Goal: Information Seeking & Learning: Check status

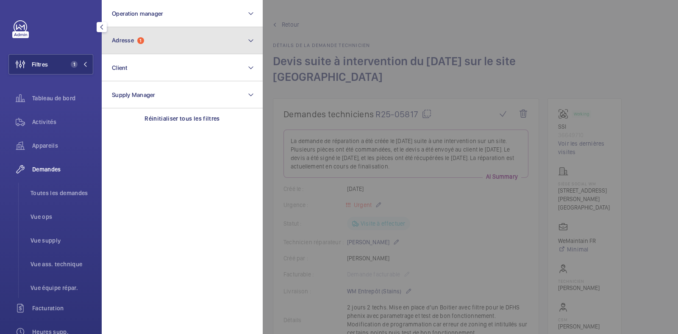
click at [139, 40] on span "1" at bounding box center [140, 40] width 7 height 7
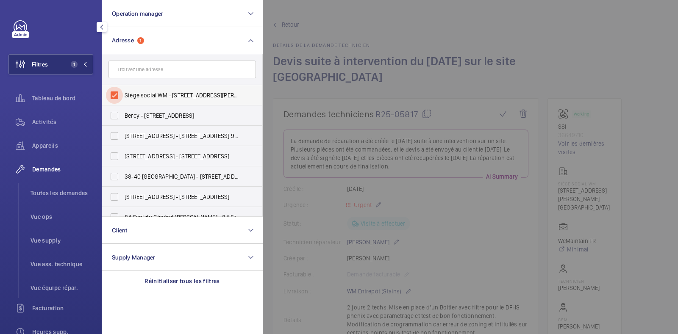
click at [116, 96] on input "Siège social WM - 20 bis Rue Louis Philippe, NEUILLY-SUR-SEINE 92200" at bounding box center [114, 95] width 17 height 17
click at [174, 67] on input "text" at bounding box center [181, 70] width 147 height 18
click at [112, 96] on input "Siège social WM - 20 bis Rue Louis Philippe, NEUILLY-SUR-SEINE 92200" at bounding box center [114, 95] width 17 height 17
checkbox input "true"
click at [47, 125] on span "Activités" at bounding box center [62, 122] width 61 height 8
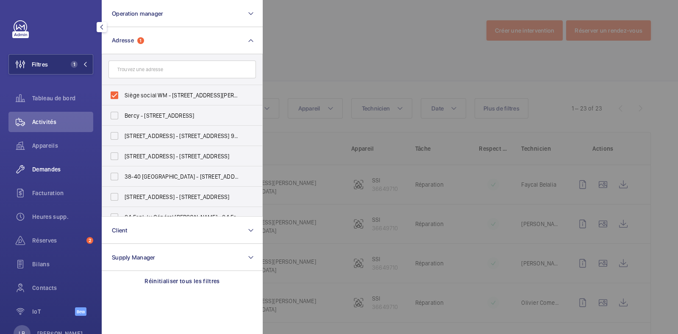
click at [45, 169] on span "Demandes" at bounding box center [62, 169] width 61 height 8
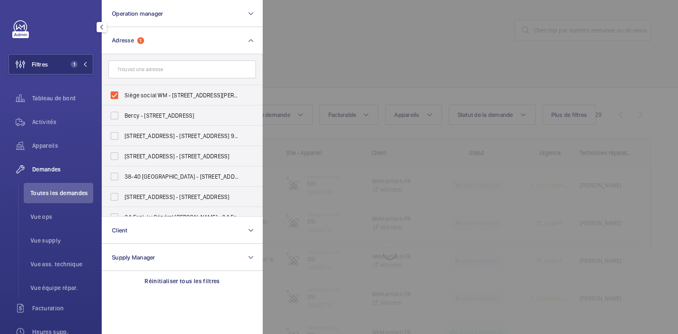
click at [361, 14] on div at bounding box center [602, 167] width 678 height 334
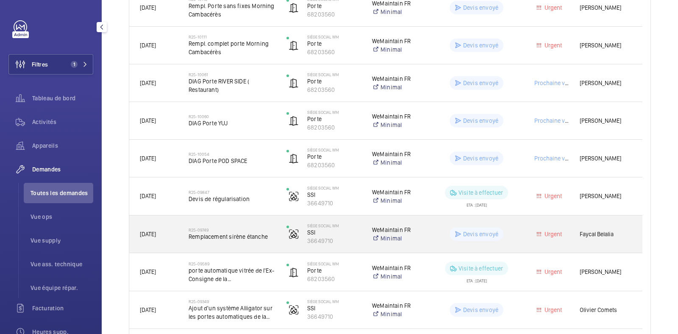
scroll to position [555, 0]
click at [519, 239] on wm-front-pills-cell "Devis envoyé" at bounding box center [476, 235] width 87 height 14
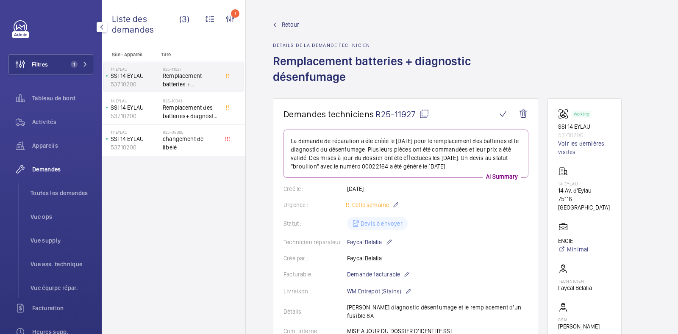
scroll to position [316, 0]
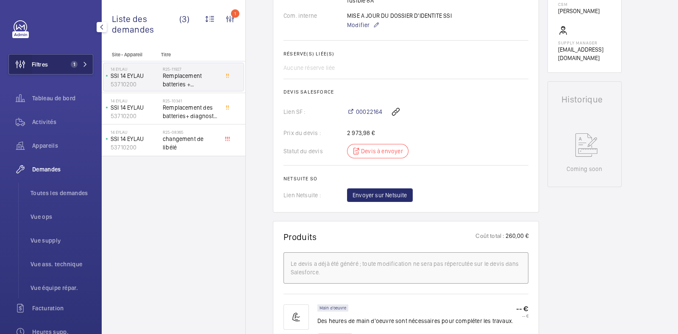
click at [31, 62] on wm-front-icon-button at bounding box center [20, 64] width 23 height 20
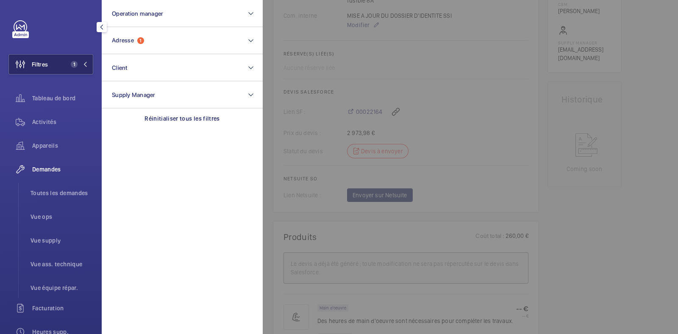
click at [58, 67] on button "Filtres 1" at bounding box center [50, 64] width 85 height 20
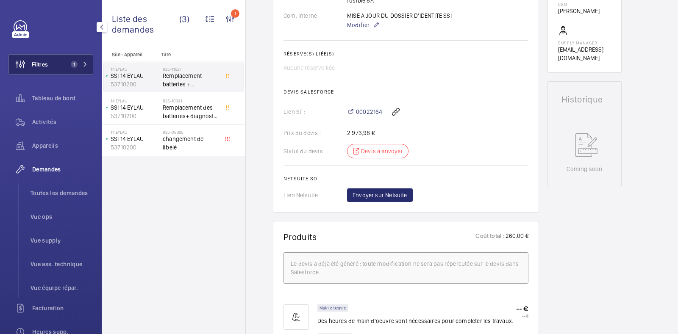
click at [58, 67] on button "Filtres 1" at bounding box center [50, 64] width 85 height 20
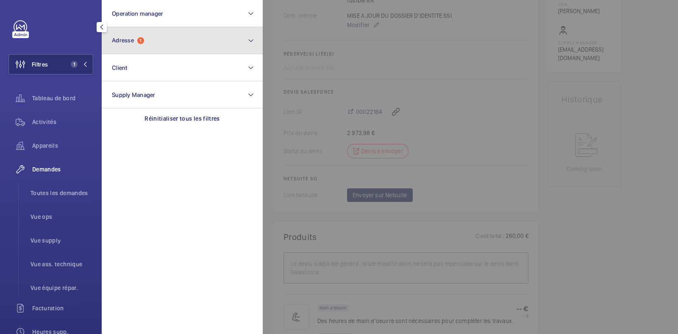
click at [170, 33] on button "Adresse 1" at bounding box center [182, 40] width 161 height 27
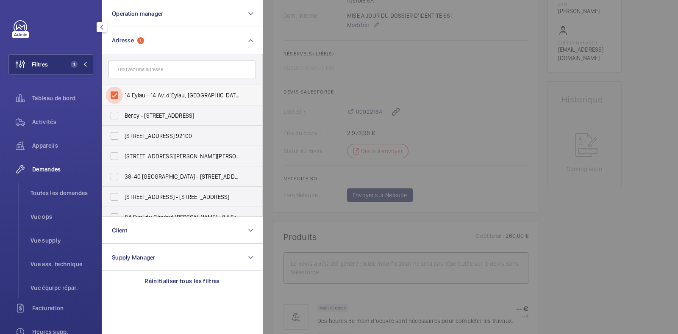
click at [114, 96] on input "14 Eylau - 14 Av. d'Eylau, PARIS 75116" at bounding box center [114, 95] width 17 height 17
checkbox input "false"
click at [166, 67] on input "text" at bounding box center [181, 70] width 147 height 18
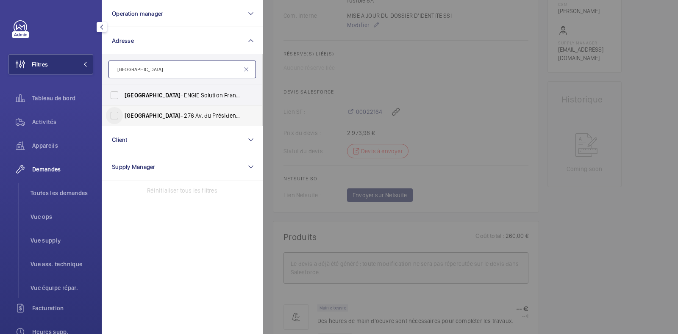
type input "RANDSTAD"
click at [116, 119] on input "Randstad - 276 Av. du Président Wilson, SAINT-DENIS 93210" at bounding box center [114, 115] width 17 height 17
checkbox input "true"
click at [114, 100] on input "Randstad - ENGIE Solution France - 276 Av. du Président Wilson, SAINT-DENIS 932…" at bounding box center [114, 95] width 17 height 17
checkbox input "true"
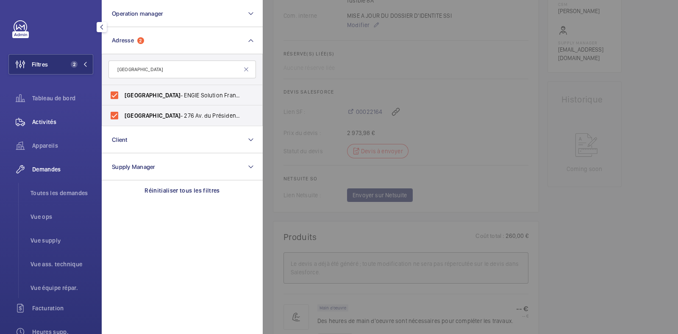
click at [52, 126] on span "Activités" at bounding box center [62, 122] width 61 height 8
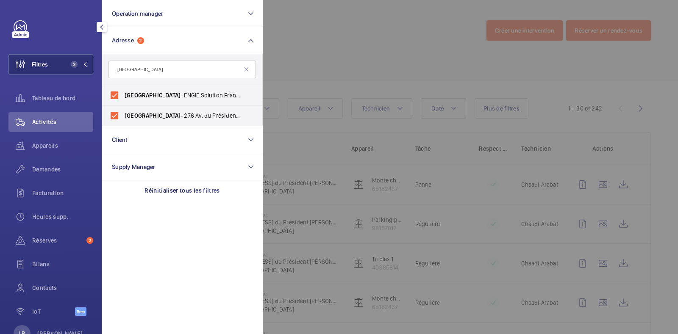
click at [397, 22] on div at bounding box center [602, 167] width 678 height 334
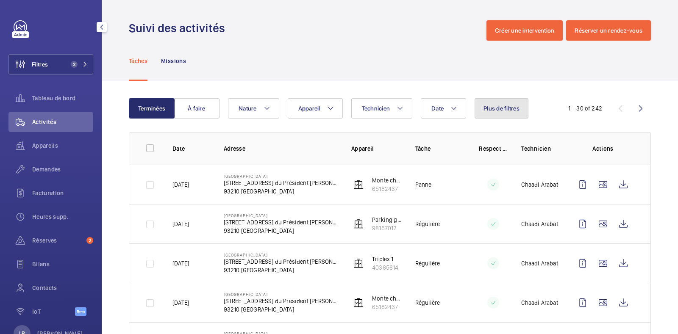
click at [497, 117] on button "Plus de filtres" at bounding box center [502, 108] width 54 height 20
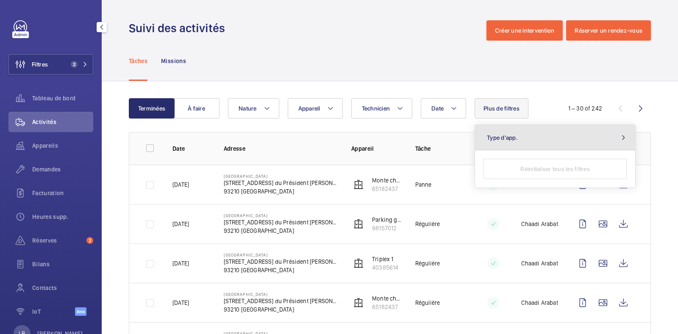
click at [504, 139] on span "Type d'app." at bounding box center [502, 137] width 31 height 7
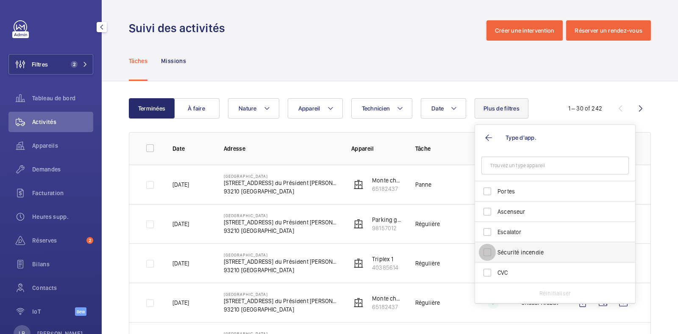
click at [489, 253] on input "Sécurité incendie" at bounding box center [487, 252] width 17 height 17
checkbox input "true"
click at [335, 38] on div "Suivi des activités Créer une intervention Réserver un rendez-vous" at bounding box center [390, 30] width 522 height 20
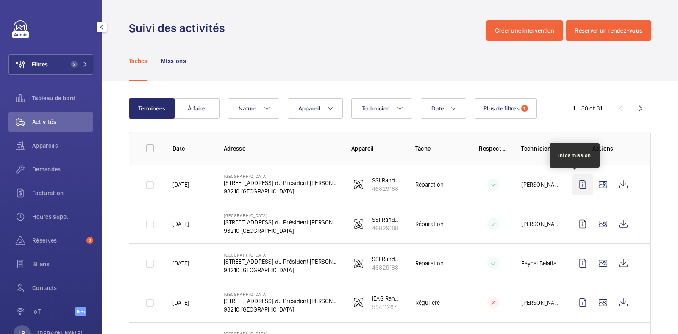
click at [575, 185] on wm-front-icon-button at bounding box center [582, 185] width 20 height 20
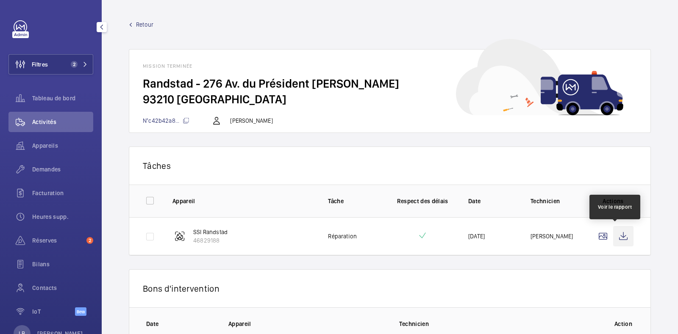
click at [614, 237] on wm-front-icon-button at bounding box center [623, 236] width 20 height 20
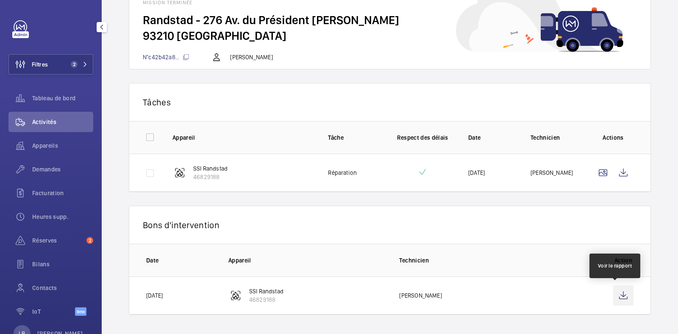
click at [613, 294] on wm-front-icon-button at bounding box center [623, 296] width 20 height 20
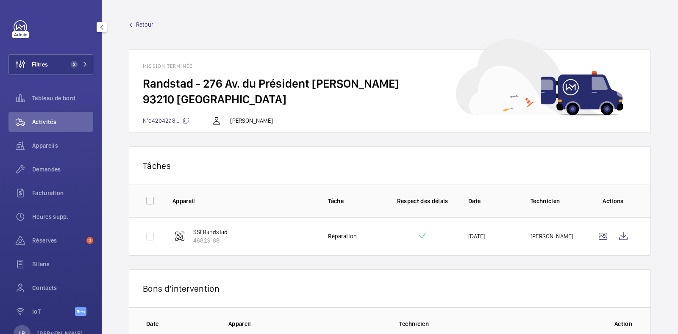
click at [140, 27] on span "Retour" at bounding box center [144, 24] width 17 height 8
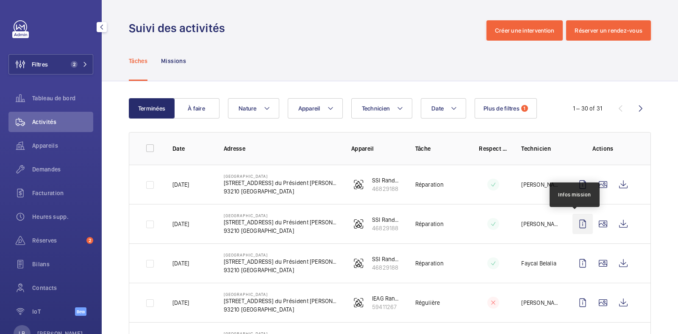
click at [575, 226] on wm-front-icon-button at bounding box center [582, 224] width 20 height 20
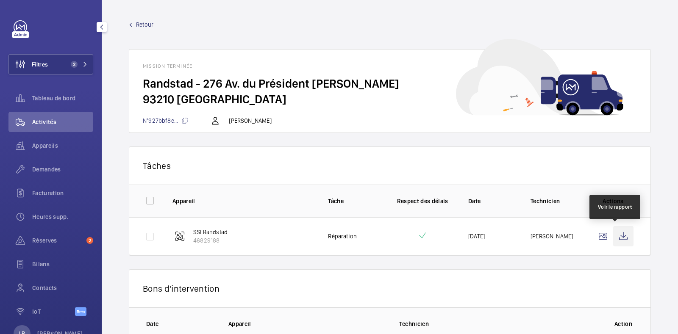
click at [618, 237] on wm-front-icon-button at bounding box center [623, 236] width 20 height 20
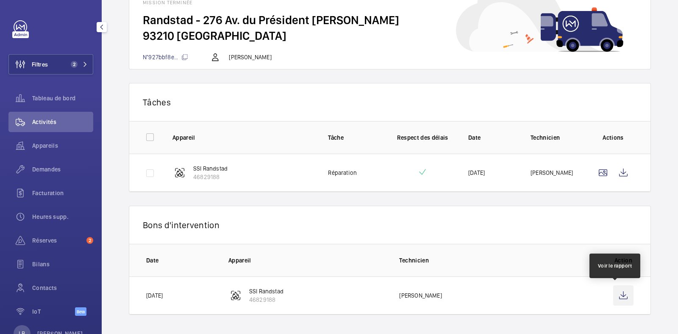
click at [614, 298] on wm-front-icon-button at bounding box center [623, 296] width 20 height 20
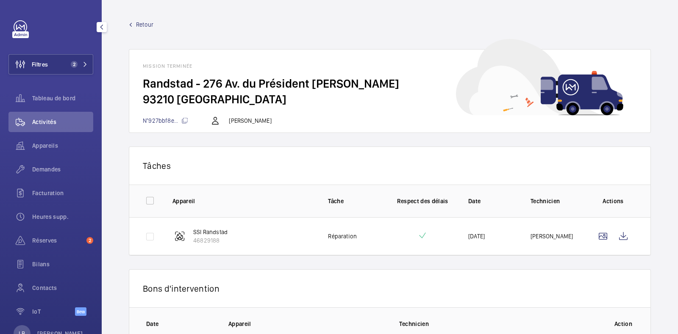
click at [140, 28] on span "Retour" at bounding box center [144, 24] width 17 height 8
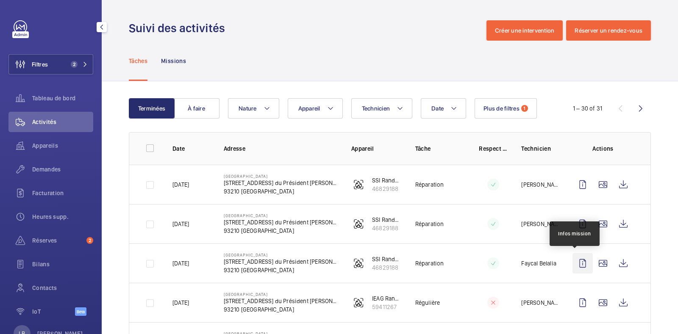
click at [580, 265] on wm-front-icon-button at bounding box center [582, 263] width 20 height 20
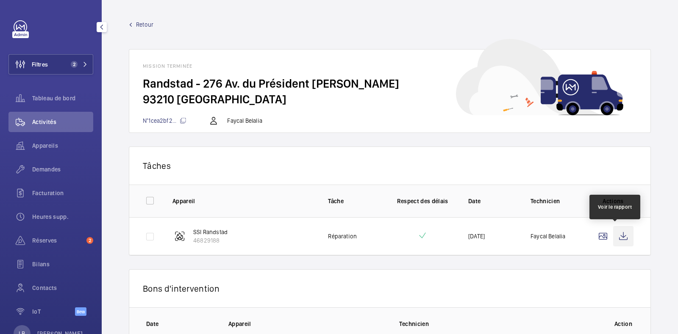
click at [616, 234] on wm-front-icon-button at bounding box center [623, 236] width 20 height 20
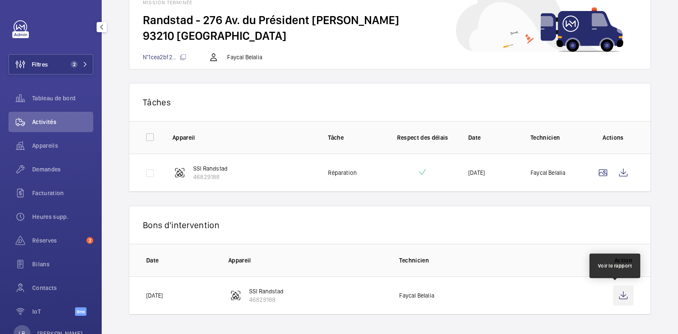
click at [614, 299] on wm-front-icon-button at bounding box center [623, 296] width 20 height 20
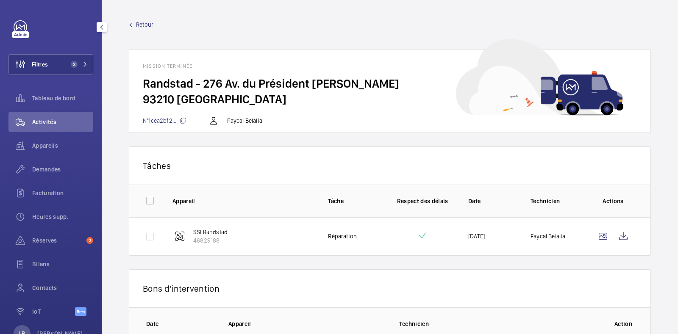
click at [142, 27] on span "Retour" at bounding box center [144, 24] width 17 height 8
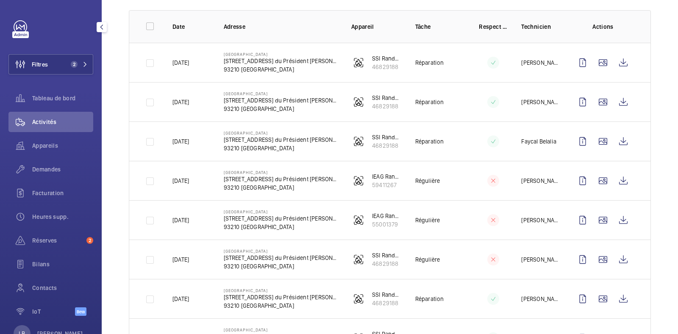
scroll to position [155, 0]
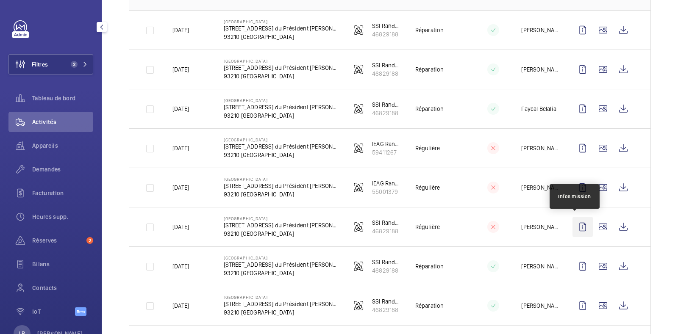
click at [574, 228] on wm-front-icon-button at bounding box center [582, 227] width 20 height 20
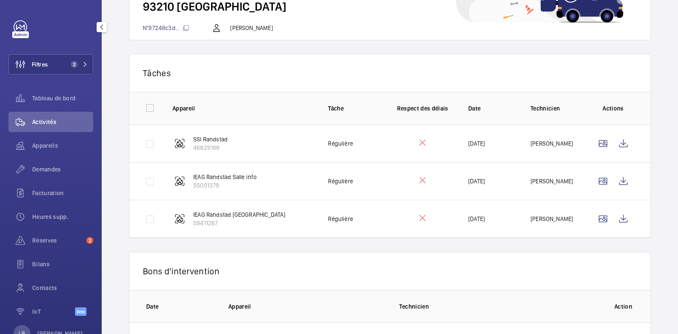
scroll to position [92, 0]
click at [614, 182] on wm-front-icon-button at bounding box center [623, 182] width 20 height 20
click at [613, 221] on wm-front-icon-button at bounding box center [623, 219] width 20 height 20
click at [617, 149] on wm-front-icon-button at bounding box center [623, 144] width 20 height 20
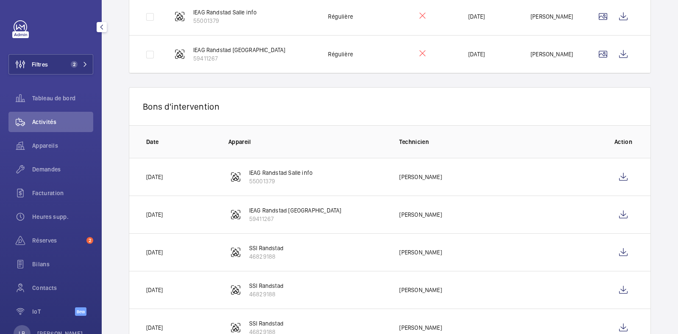
scroll to position [290, 0]
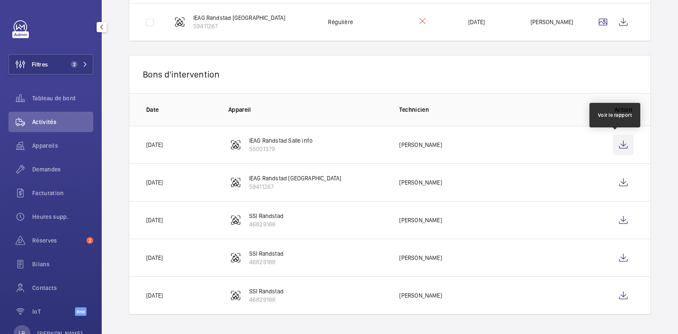
click at [614, 145] on wm-front-icon-button at bounding box center [623, 145] width 20 height 20
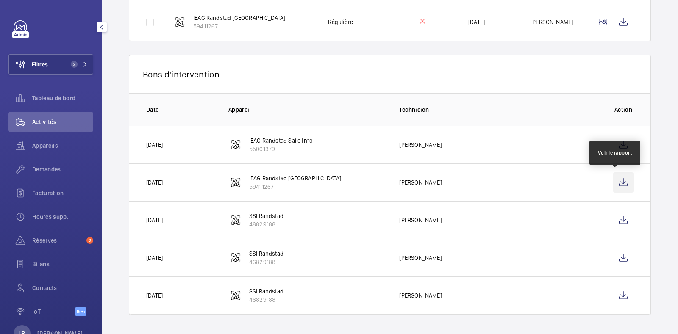
click at [615, 181] on wm-front-icon-button at bounding box center [623, 182] width 20 height 20
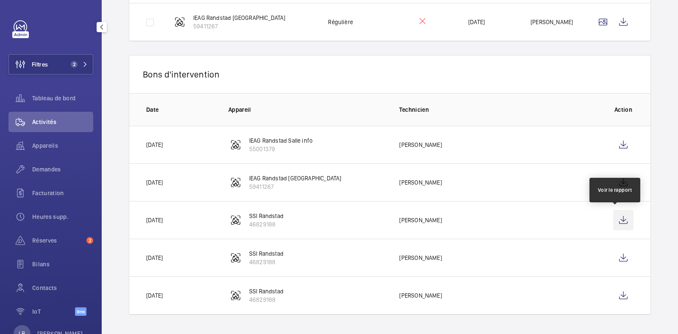
click at [615, 219] on wm-front-icon-button at bounding box center [623, 220] width 20 height 20
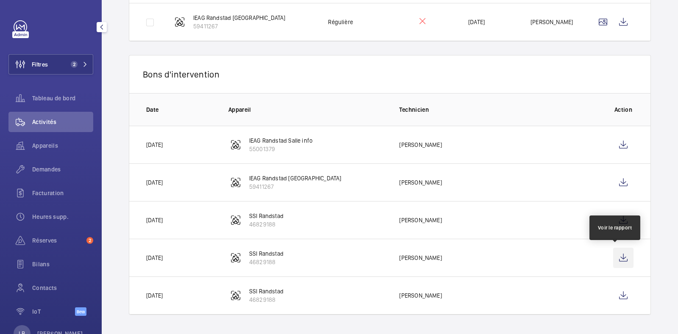
click at [619, 259] on wm-front-icon-button at bounding box center [623, 258] width 20 height 20
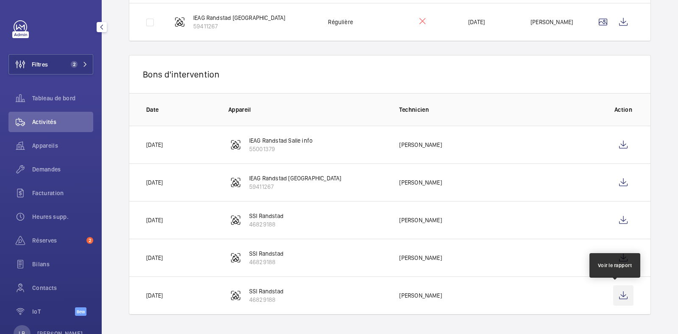
click at [613, 295] on wm-front-icon-button at bounding box center [623, 296] width 20 height 20
click at [447, 224] on td "[PERSON_NAME]" at bounding box center [493, 220] width 214 height 38
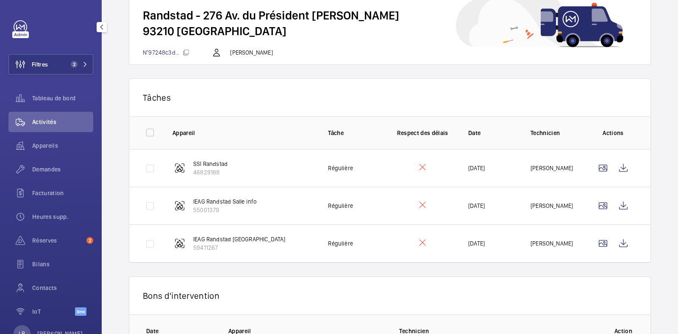
scroll to position [0, 0]
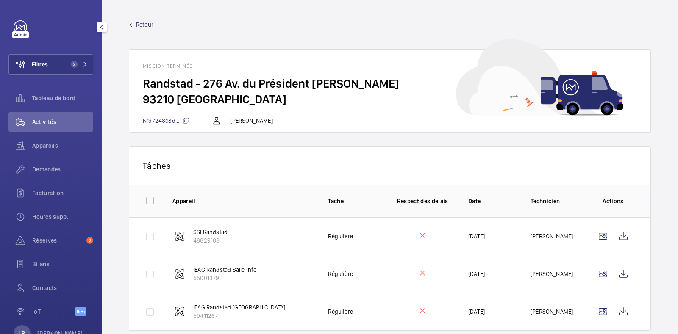
click at [142, 27] on span "Retour" at bounding box center [144, 24] width 17 height 8
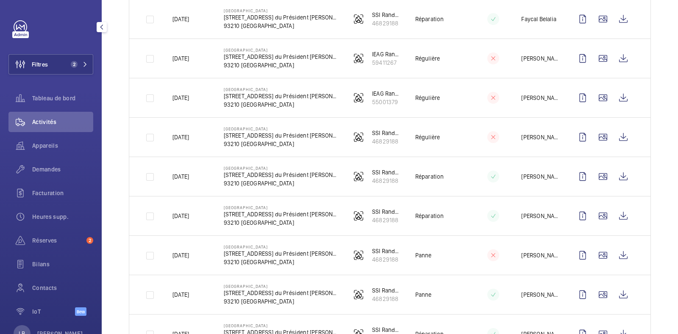
scroll to position [244, 0]
click at [574, 218] on wm-front-icon-button at bounding box center [582, 216] width 20 height 20
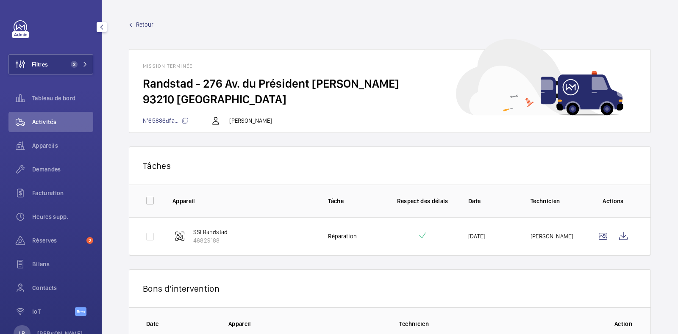
scroll to position [64, 0]
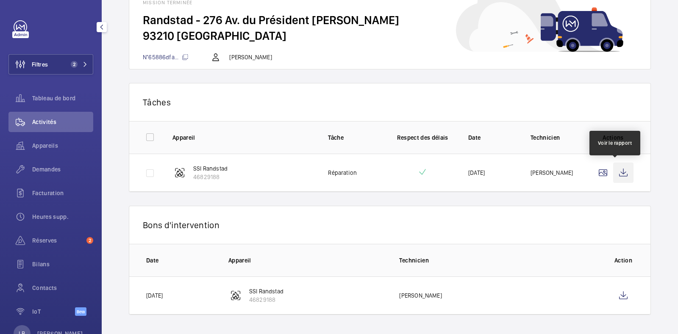
click at [615, 177] on wm-front-icon-button at bounding box center [623, 173] width 20 height 20
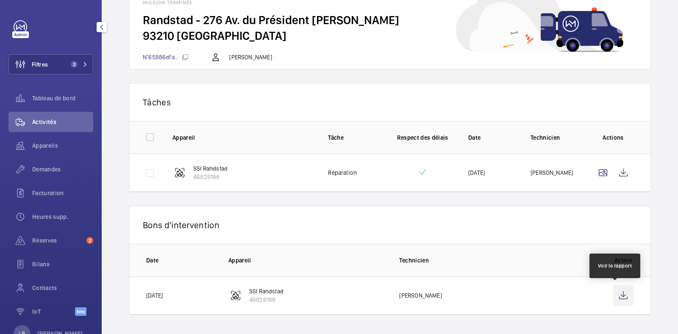
click at [613, 294] on wm-front-icon-button at bounding box center [623, 296] width 20 height 20
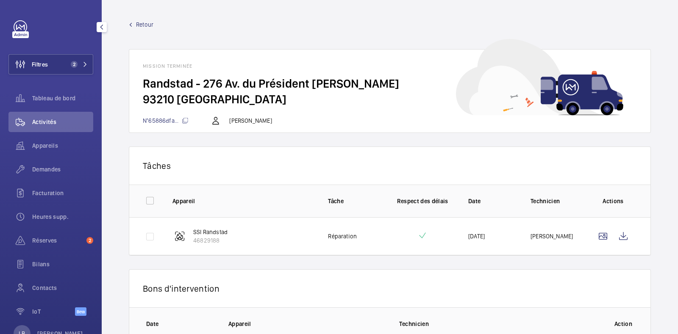
click at [144, 22] on span "Retour" at bounding box center [144, 24] width 17 height 8
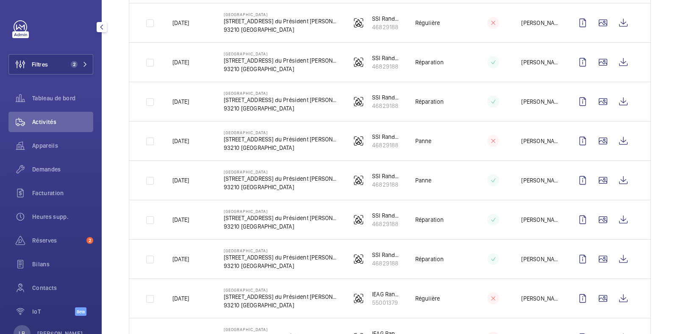
scroll to position [334, 0]
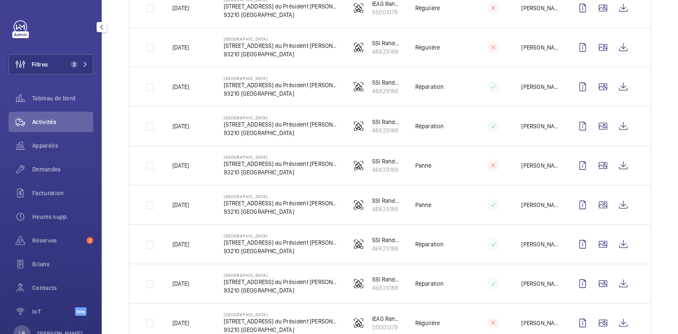
click at [465, 154] on td at bounding box center [486, 165] width 42 height 39
click at [572, 166] on wm-front-icon-button at bounding box center [582, 166] width 20 height 20
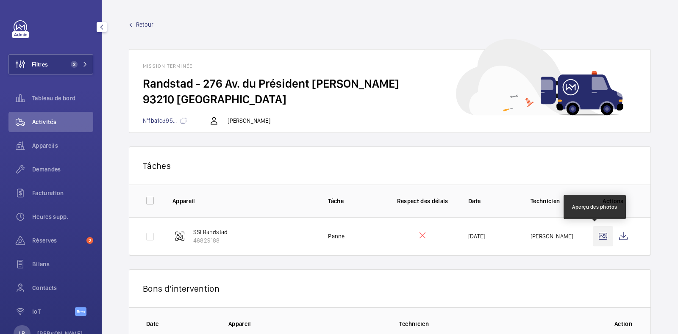
scroll to position [64, 0]
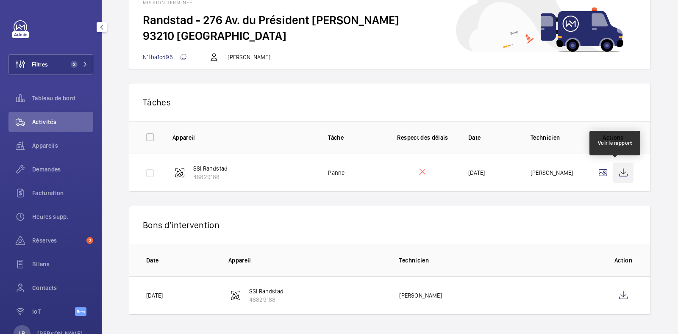
click at [614, 175] on wm-front-icon-button at bounding box center [623, 173] width 20 height 20
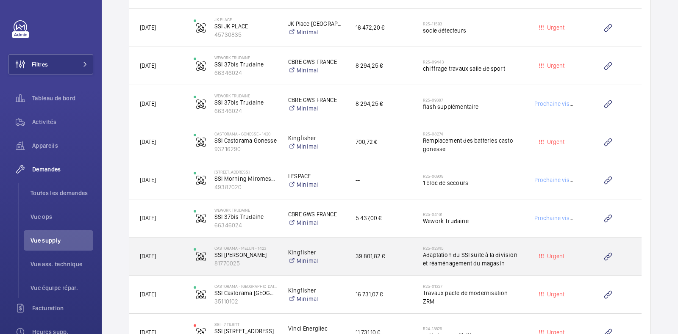
scroll to position [1373, 0]
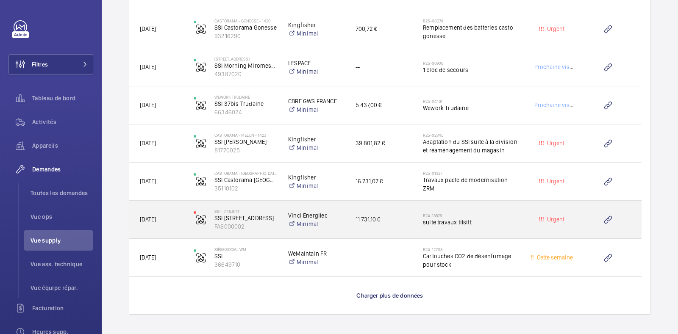
click at [509, 219] on span "suite travaux tilsitt" at bounding box center [471, 222] width 97 height 8
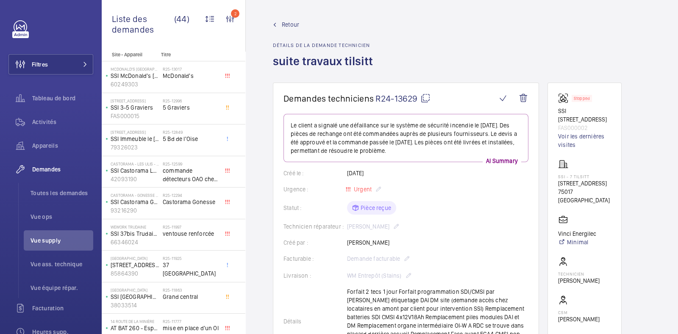
click at [424, 99] on mat-icon at bounding box center [425, 98] width 10 height 10
click at [285, 26] on span "Retour" at bounding box center [290, 24] width 17 height 8
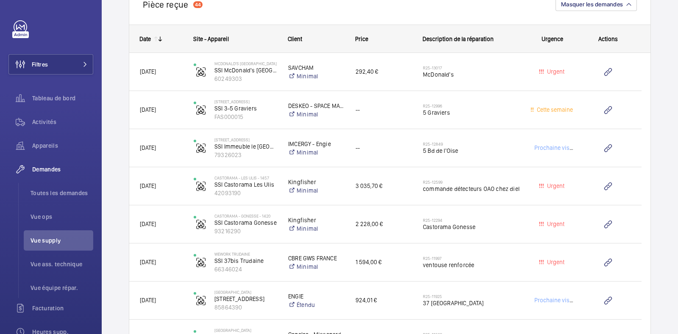
scroll to position [841, 0]
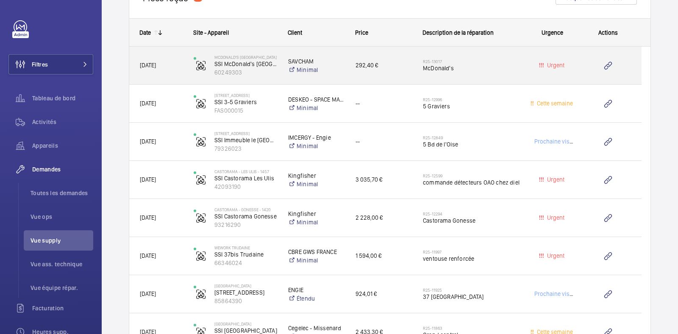
click at [494, 69] on span "McDonald's" at bounding box center [471, 68] width 97 height 8
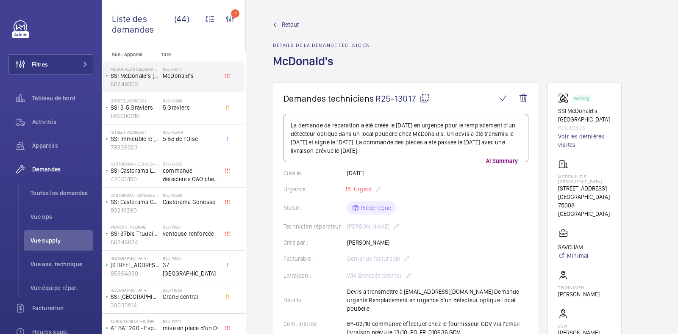
click at [426, 98] on mat-icon at bounding box center [424, 98] width 10 height 10
click at [292, 24] on span "Retour" at bounding box center [290, 24] width 17 height 8
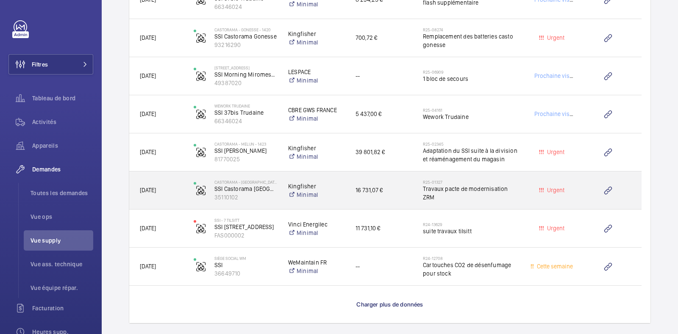
scroll to position [1373, 0]
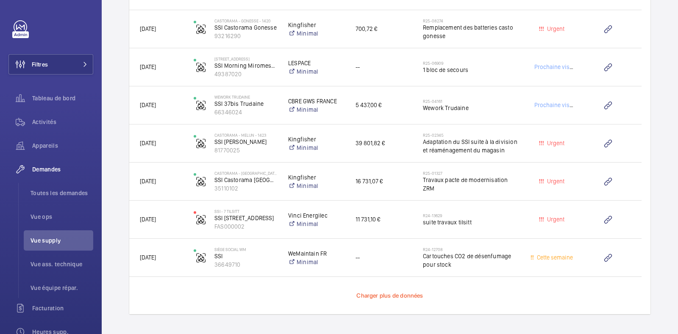
click at [403, 297] on span "Charger plus de données" at bounding box center [389, 295] width 67 height 7
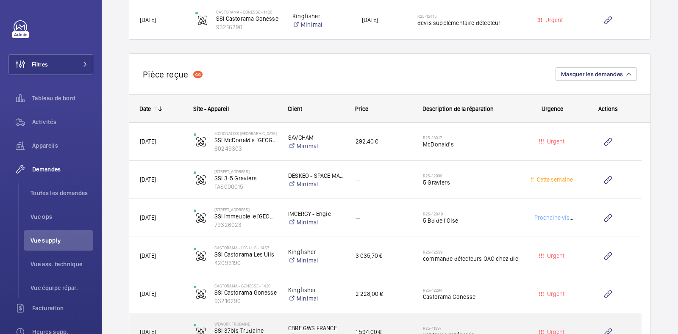
scroll to position [754, 0]
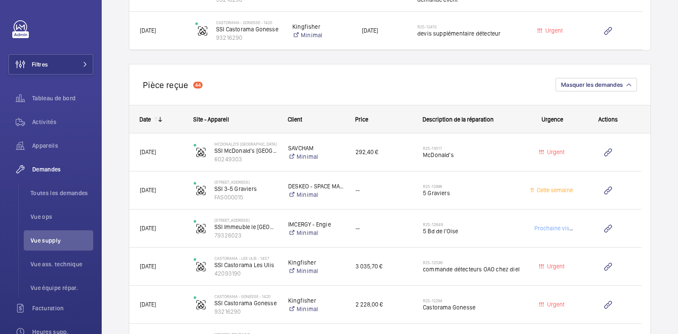
drag, startPoint x: 506, startPoint y: 241, endPoint x: 656, endPoint y: 126, distance: 188.8
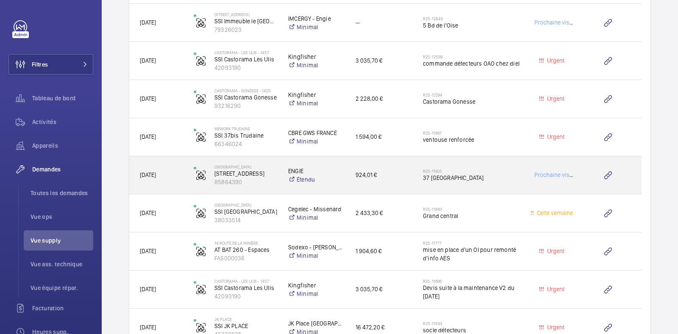
scroll to position [961, 0]
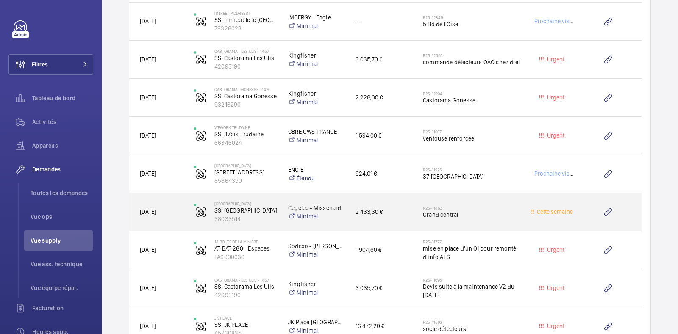
click at [402, 225] on div "2 433,30 €" at bounding box center [378, 212] width 67 height 38
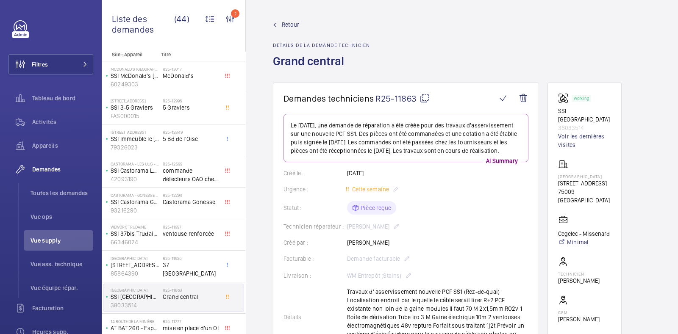
click at [286, 25] on span "Retour" at bounding box center [290, 24] width 17 height 8
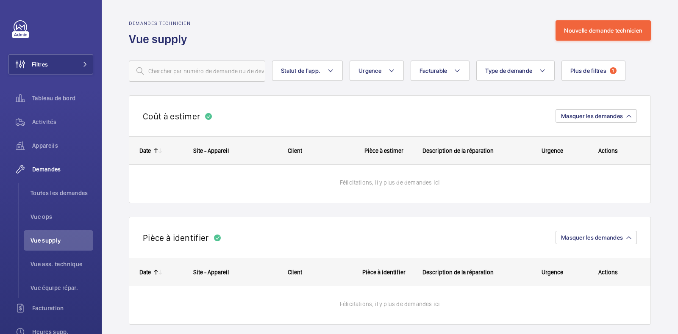
click at [449, 137] on div "Description de la réparation" at bounding box center [466, 150] width 108 height 27
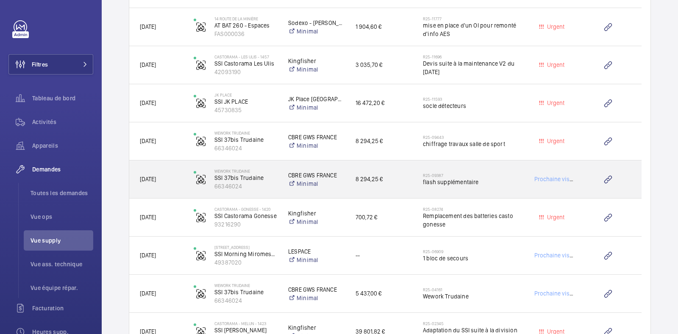
scroll to position [1172, 0]
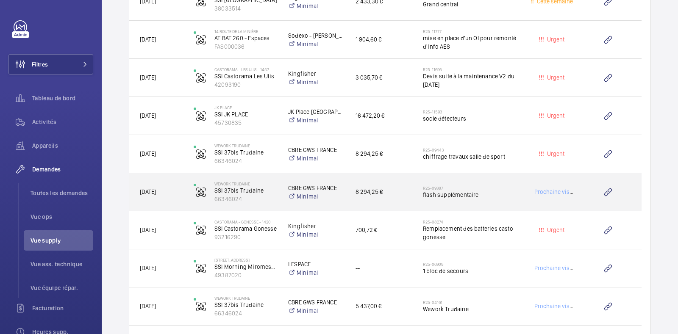
click at [496, 178] on div "R25-09387 flash supplémentaire" at bounding box center [466, 192] width 107 height 38
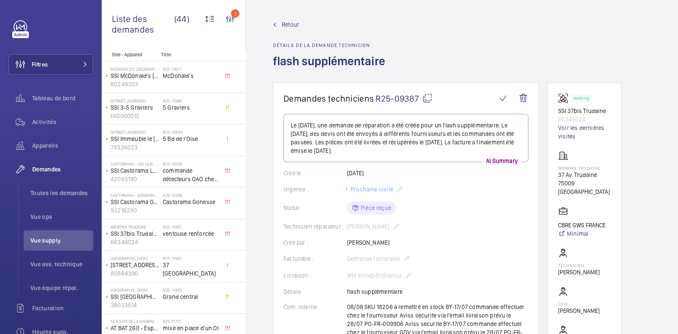
click at [293, 25] on span "Retour" at bounding box center [290, 24] width 17 height 8
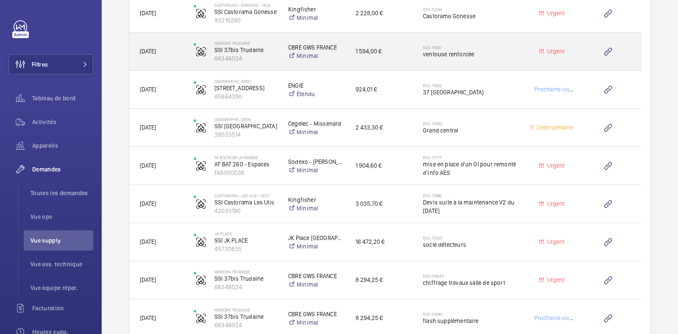
scroll to position [1047, 0]
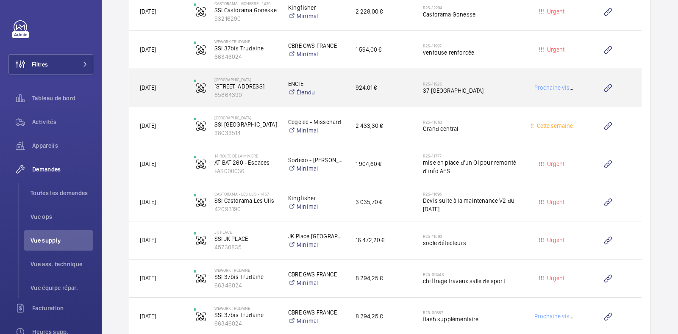
click at [521, 86] on div "Prochaine visite" at bounding box center [547, 88] width 53 height 27
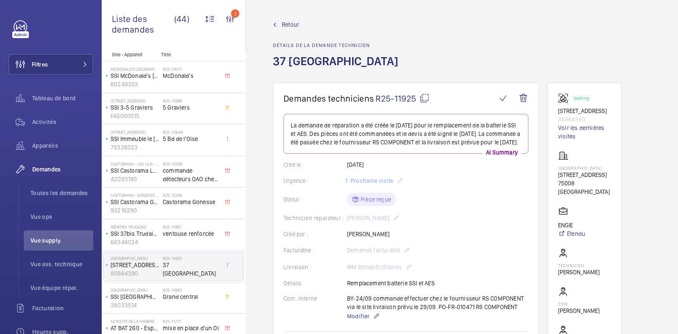
click at [284, 24] on span "Retour" at bounding box center [290, 24] width 17 height 8
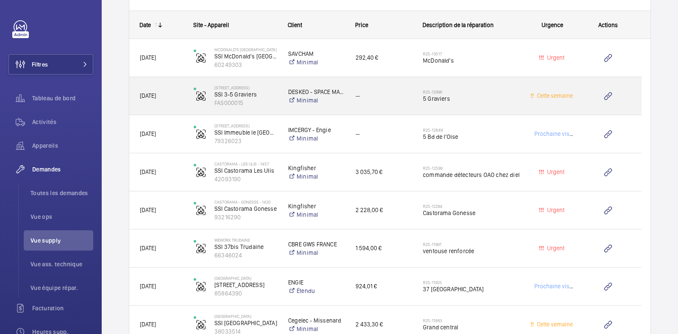
scroll to position [850, 0]
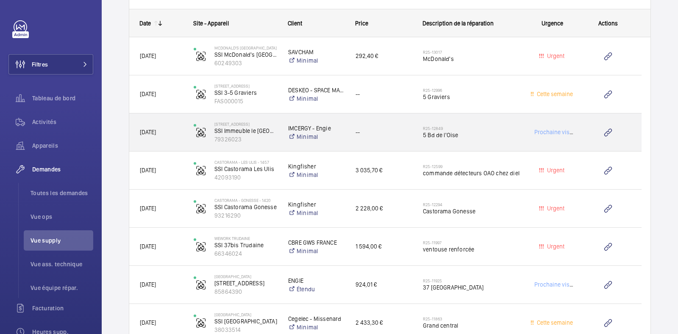
click at [504, 126] on h2 "R25-12849" at bounding box center [471, 128] width 97 height 5
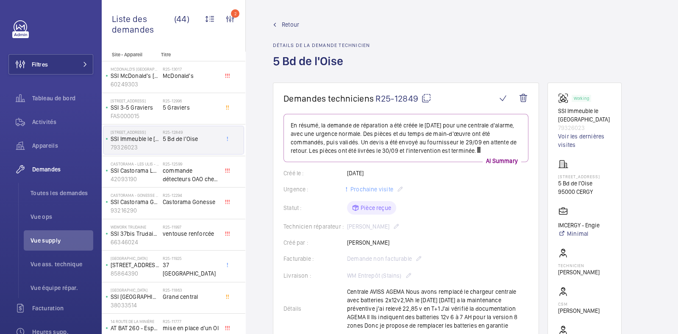
click at [424, 99] on mat-icon at bounding box center [426, 98] width 10 height 10
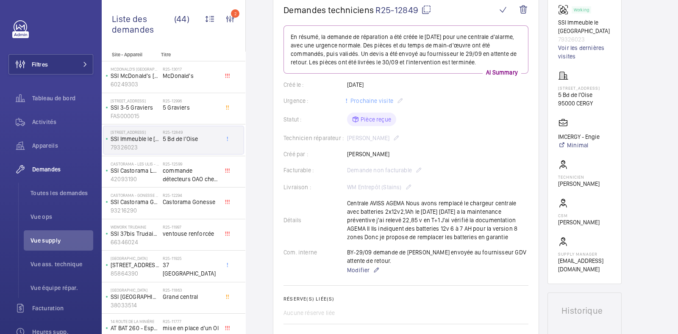
scroll to position [84, 0]
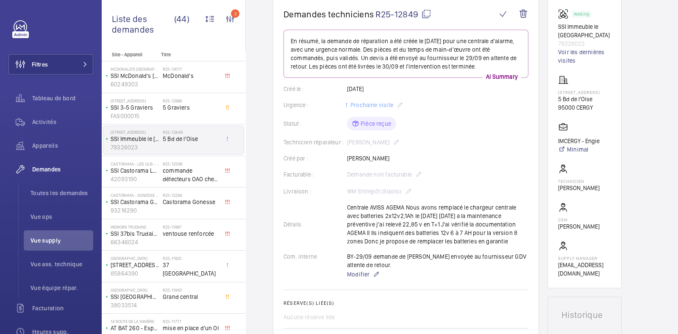
click at [424, 13] on mat-icon at bounding box center [426, 14] width 10 height 10
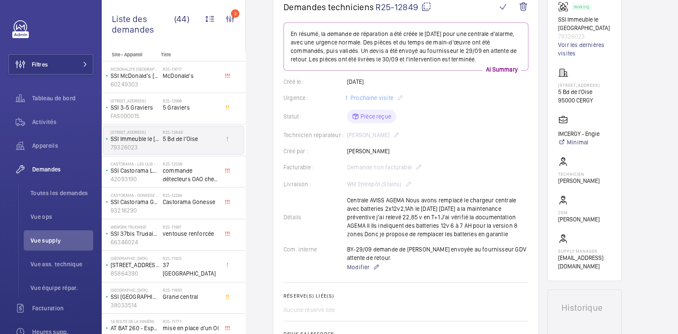
scroll to position [0, 0]
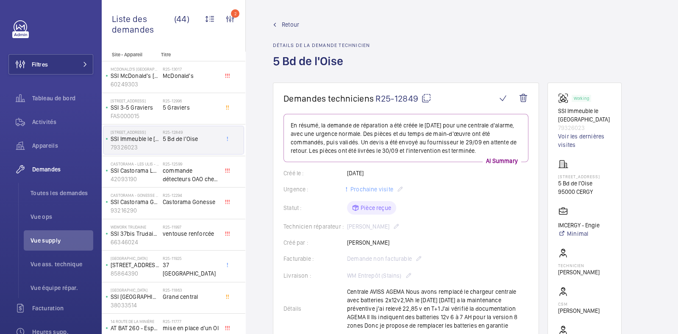
click at [292, 25] on span "Retour" at bounding box center [290, 24] width 17 height 8
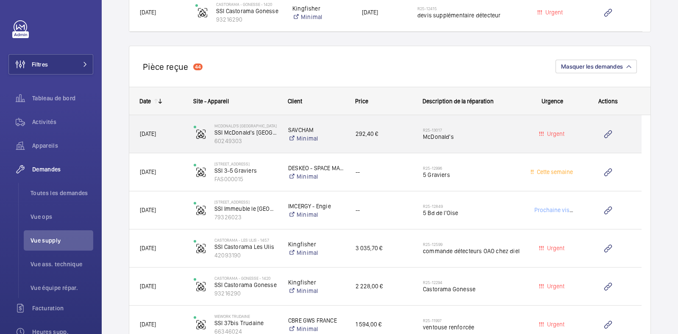
scroll to position [773, 0]
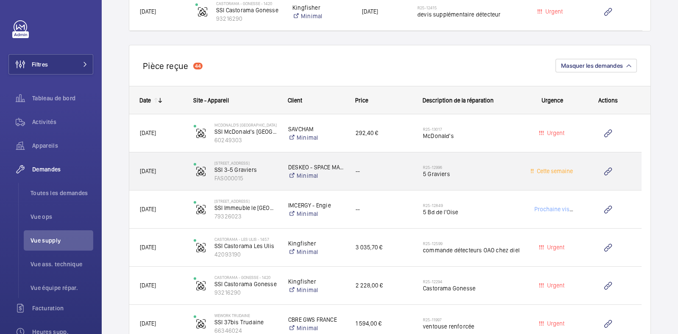
click at [506, 174] on span "5 Graviers" at bounding box center [471, 174] width 97 height 8
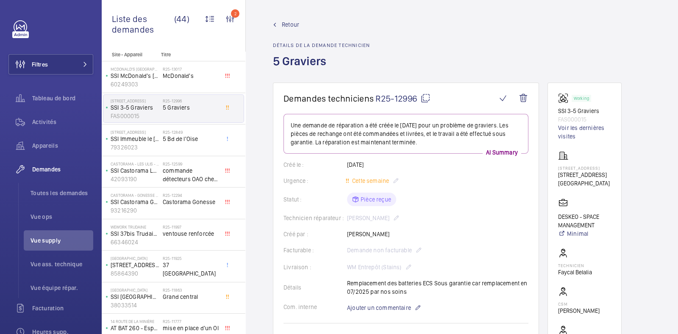
click at [424, 99] on mat-icon at bounding box center [425, 98] width 10 height 10
